Goal: Transaction & Acquisition: Purchase product/service

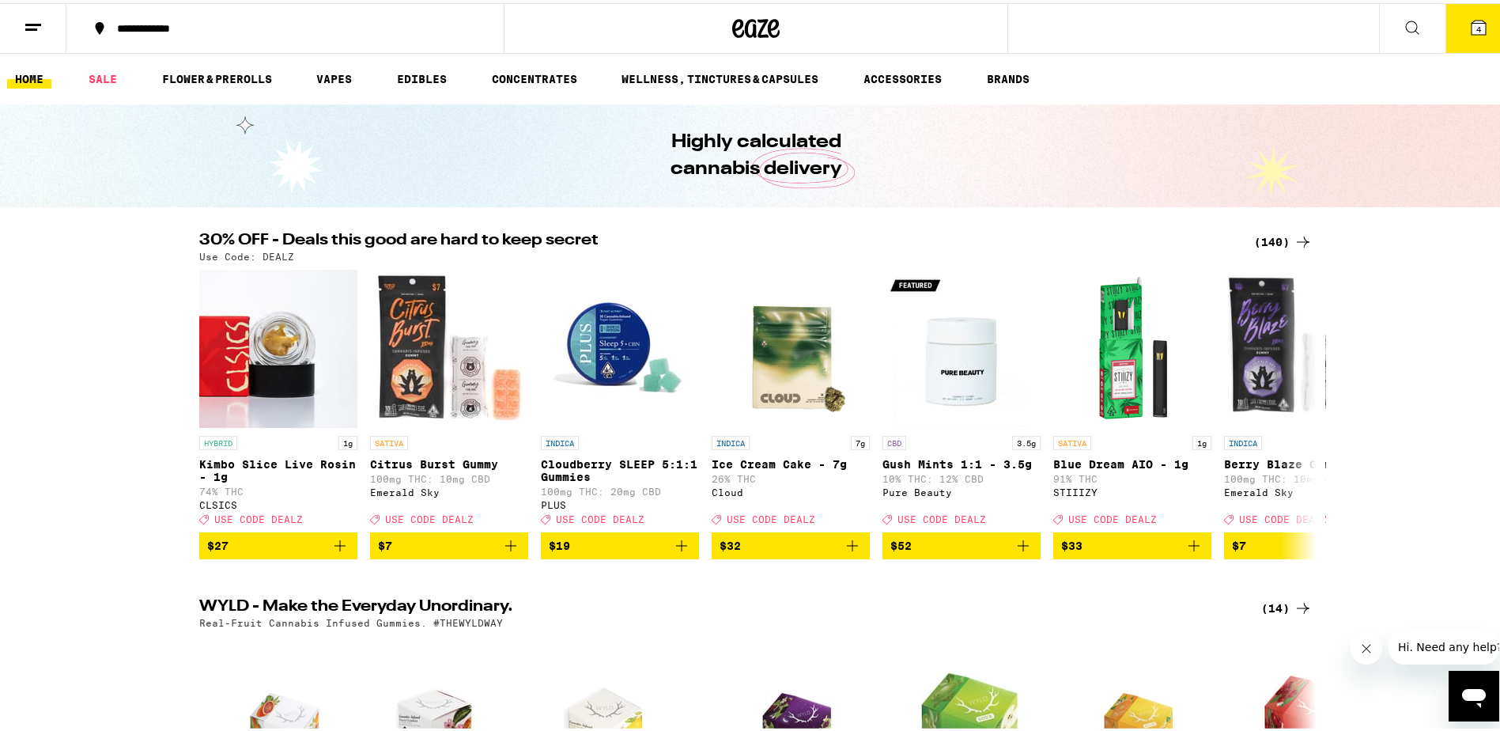
click at [1276, 240] on div "(140)" at bounding box center [1283, 238] width 59 height 19
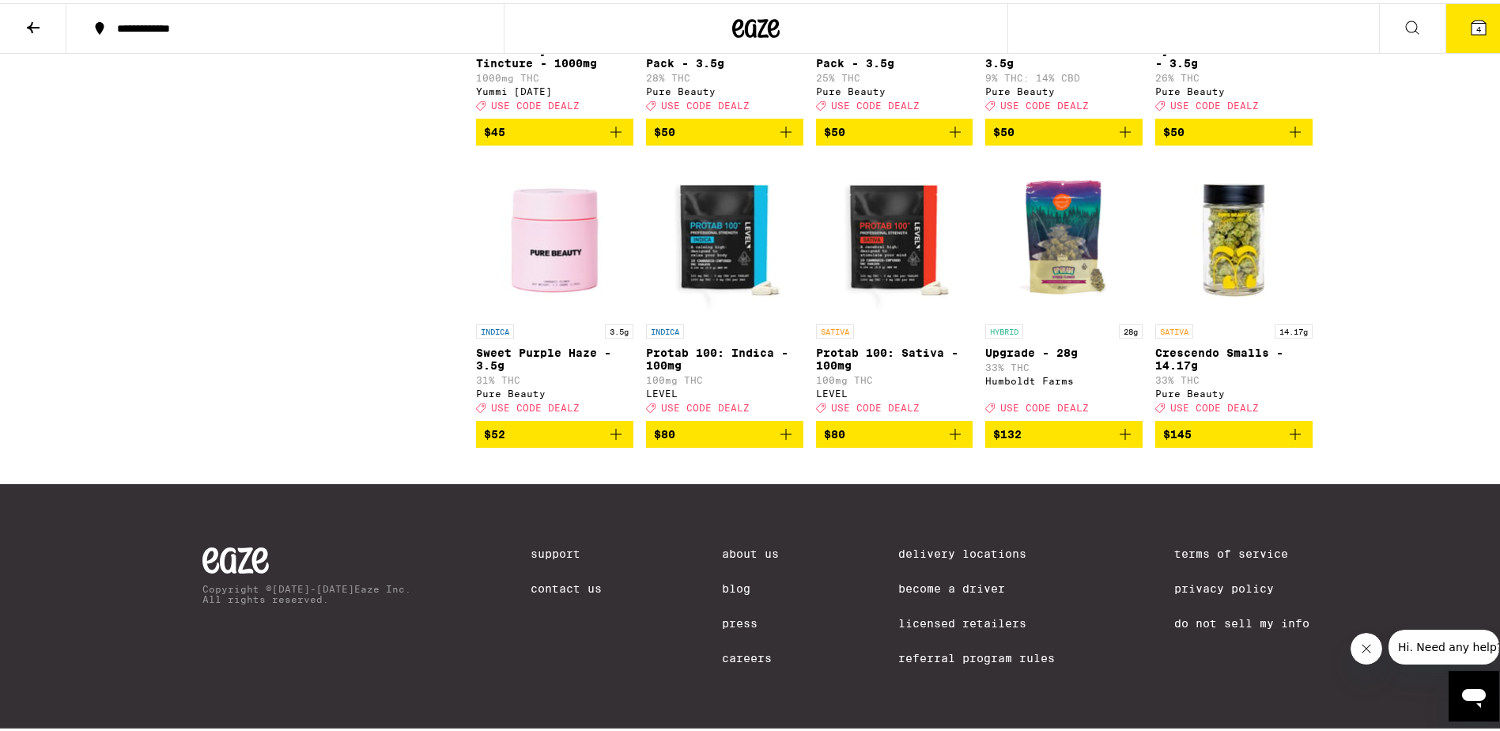
scroll to position [8381, 0]
